Goal: Find specific page/section: Locate a particular part of the current website

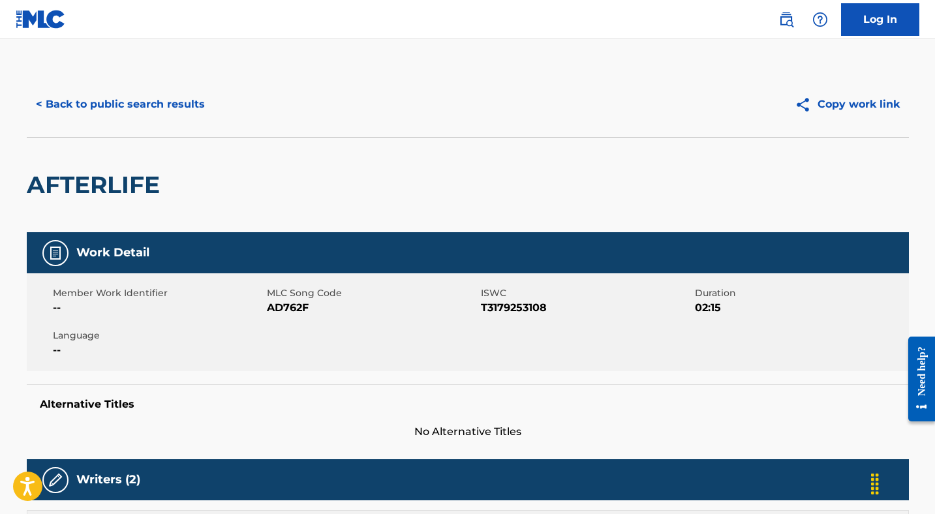
click at [123, 108] on button "< Back to public search results" at bounding box center [120, 104] width 187 height 33
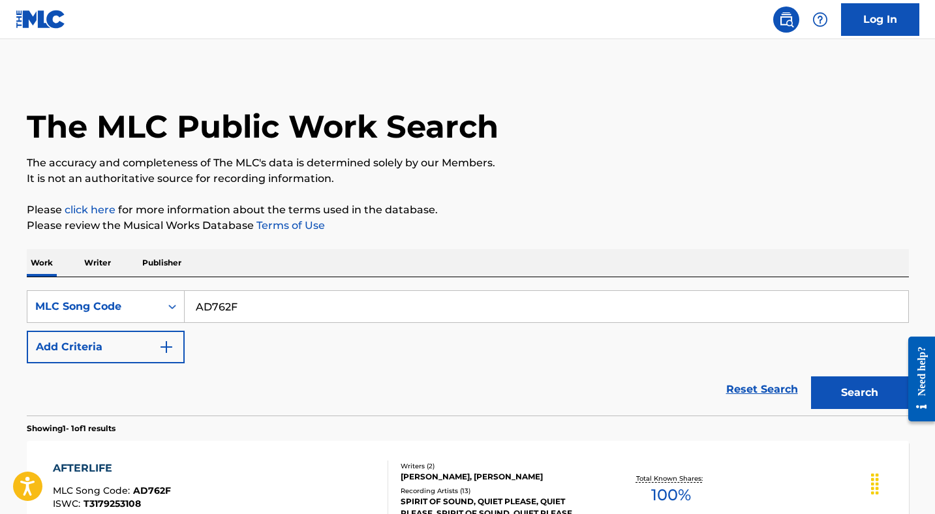
scroll to position [121, 0]
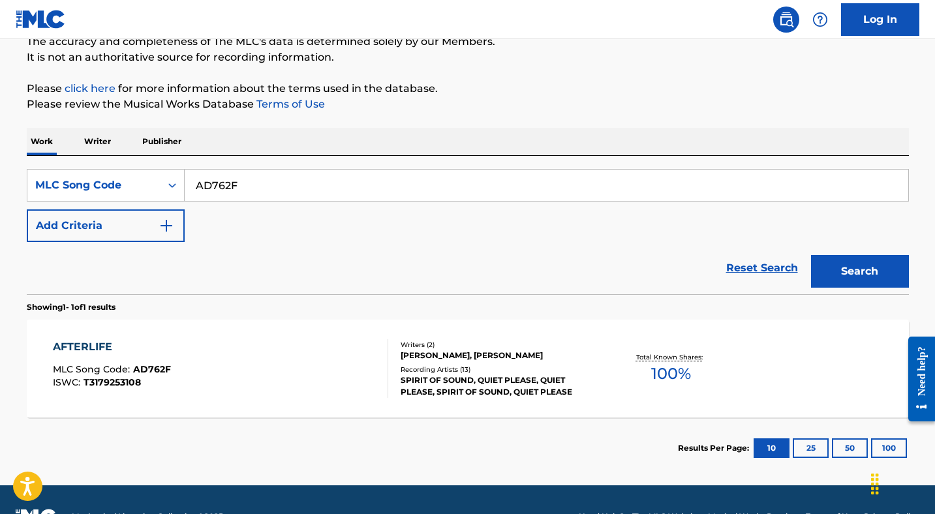
click at [252, 180] on input "AD762F" at bounding box center [547, 185] width 724 height 31
paste input "O4492O"
type input "O4492O"
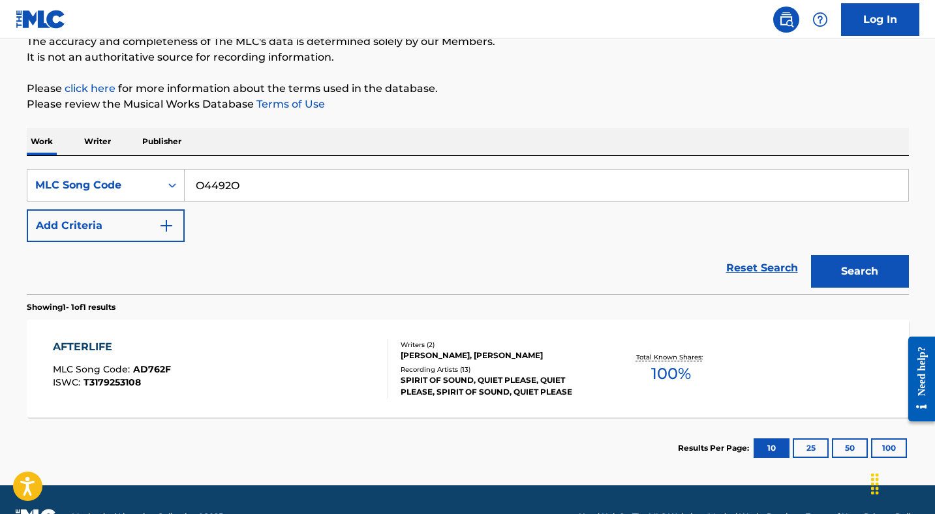
click at [839, 273] on button "Search" at bounding box center [860, 271] width 98 height 33
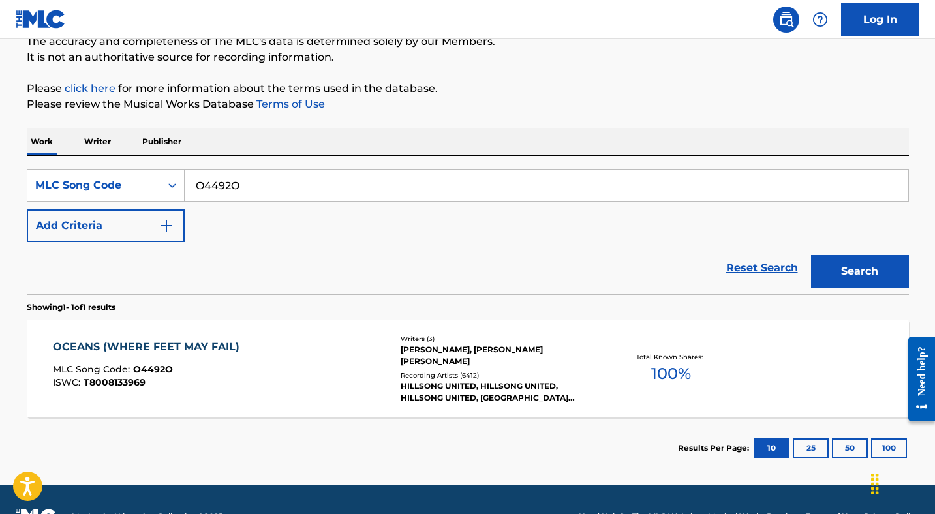
click at [187, 354] on div "OCEANS (WHERE FEET MAY FAIL)" at bounding box center [149, 347] width 193 height 16
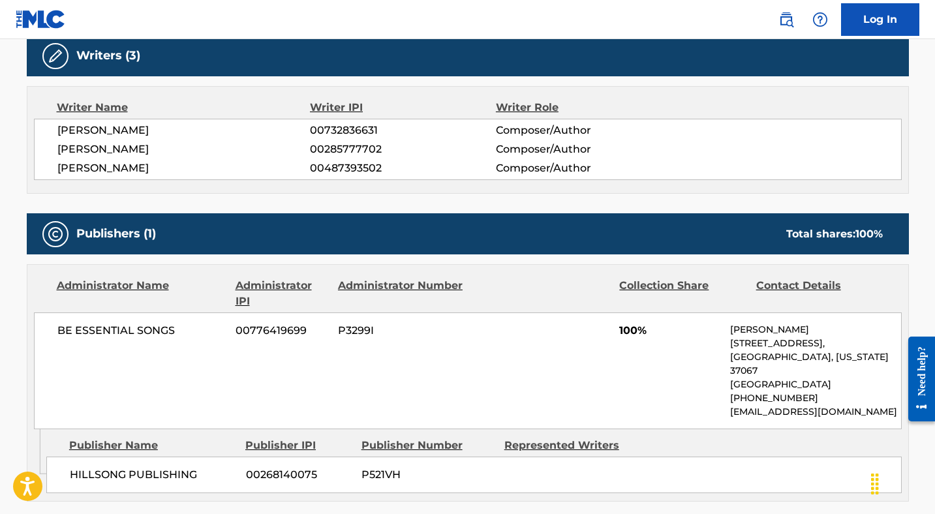
scroll to position [620, 0]
